Goal: Navigation & Orientation: Find specific page/section

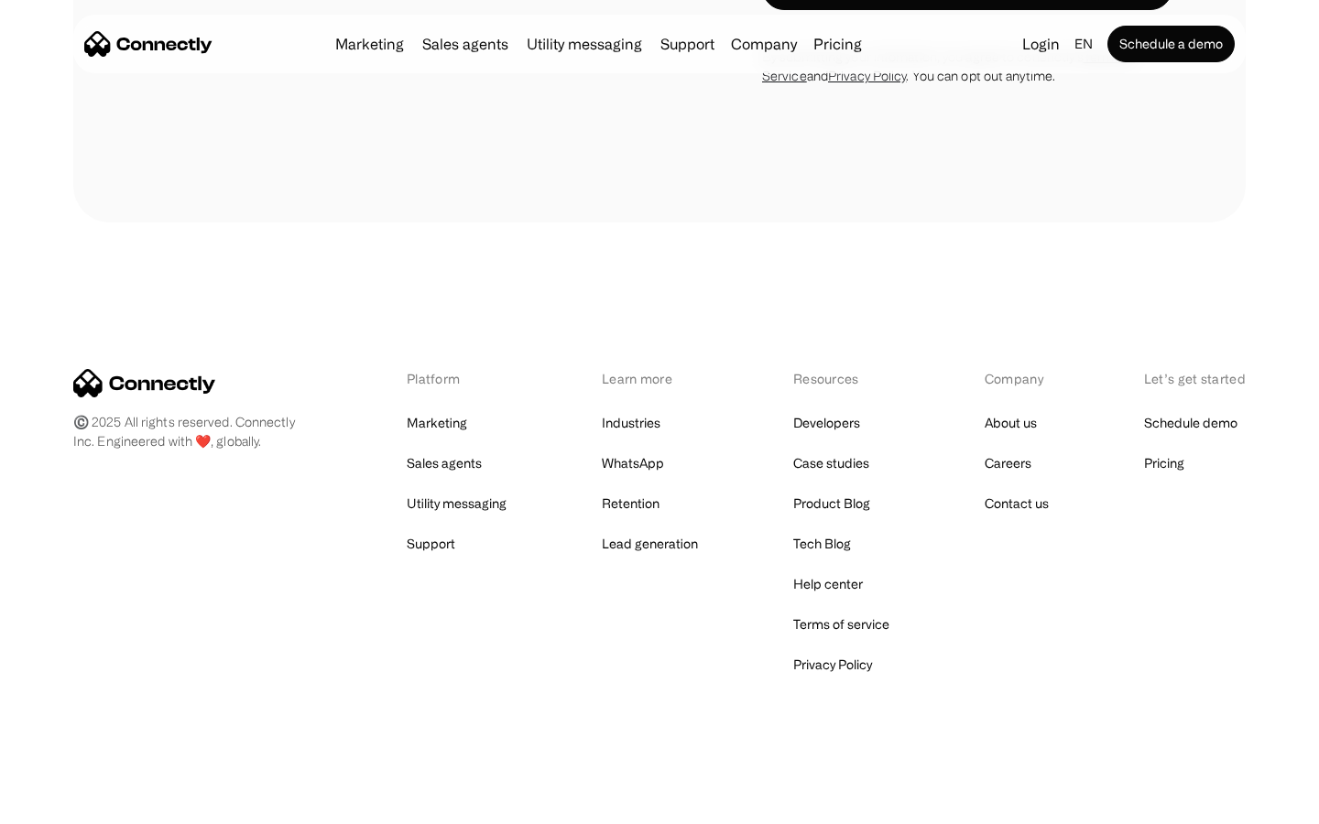
scroll to position [739, 0]
